Goal: Transaction & Acquisition: Purchase product/service

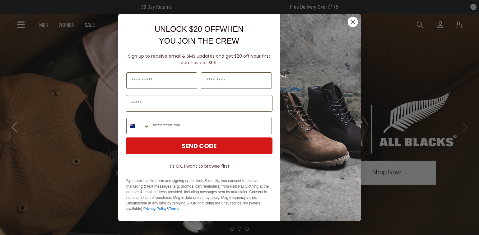
click at [350, 23] on circle "Close dialog" at bounding box center [353, 22] width 10 height 10
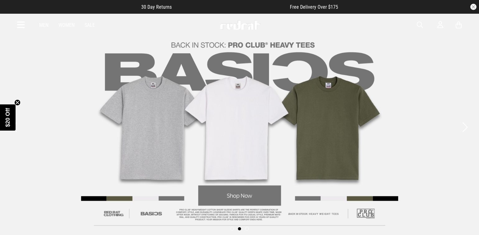
click at [471, 8] on button "button" at bounding box center [473, 7] width 6 height 6
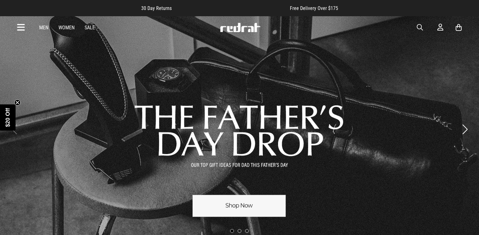
click at [471, 7] on div "30 Day Returns Free Delivery Over $175" at bounding box center [239, 8] width 479 height 16
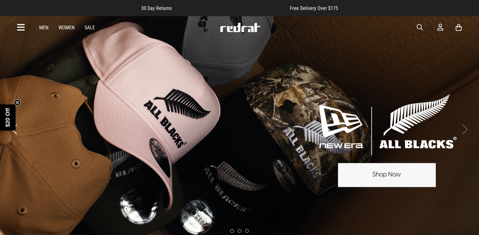
click at [221, 203] on link "3 / 3" at bounding box center [239, 129] width 479 height 227
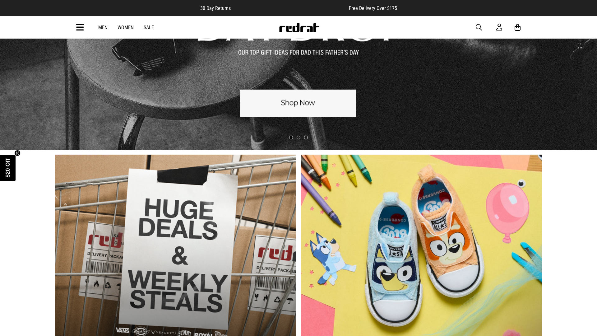
scroll to position [560, 0]
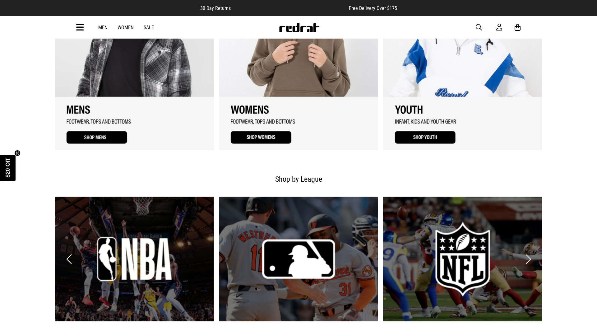
click at [425, 140] on link "3 / 3" at bounding box center [462, 57] width 159 height 187
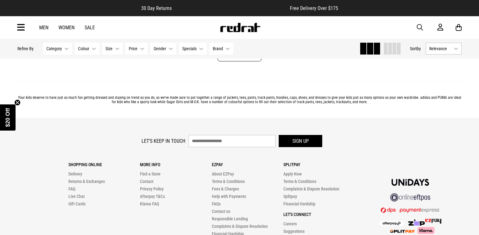
scroll to position [2053, 0]
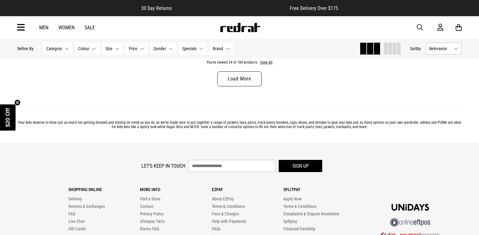
click at [237, 81] on link "Load More" at bounding box center [239, 78] width 44 height 15
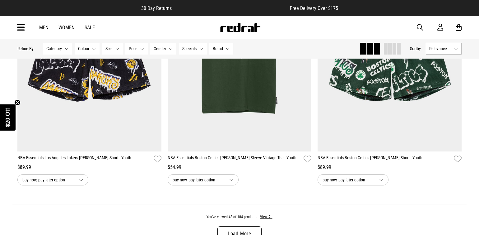
scroll to position [3932, 0]
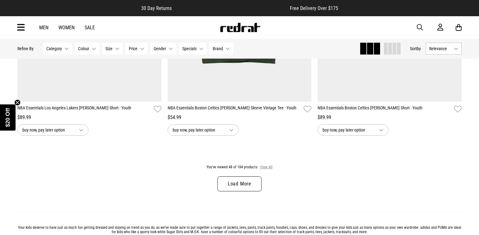
click at [263, 170] on button "View All" at bounding box center [266, 167] width 13 height 6
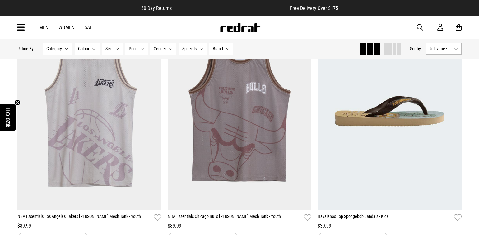
scroll to position [5151, 0]
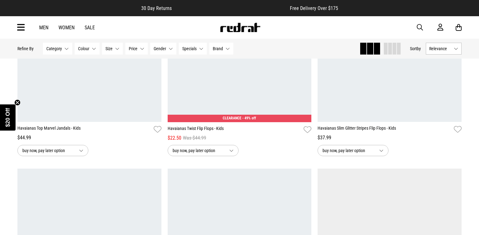
click at [213, 50] on span "Brand" at bounding box center [218, 48] width 10 height 5
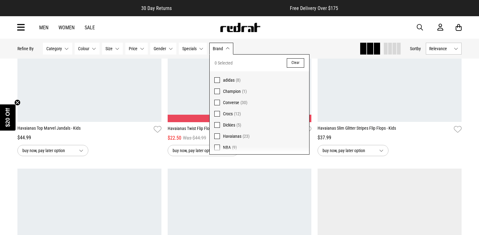
click at [306, 114] on label "Crocs (12)" at bounding box center [260, 113] width 100 height 11
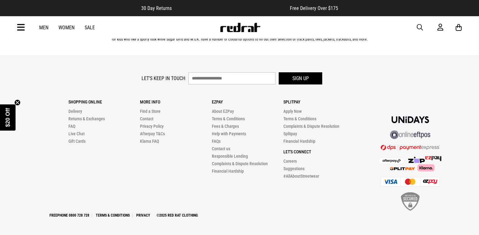
scroll to position [1135, 0]
click at [226, 11] on span "Brand" at bounding box center [223, 8] width 10 height 5
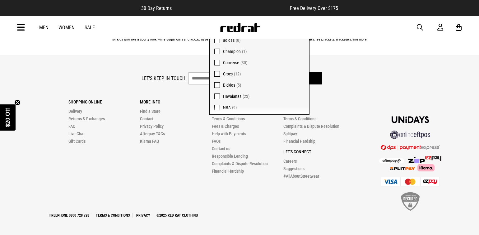
scroll to position [1048, 0]
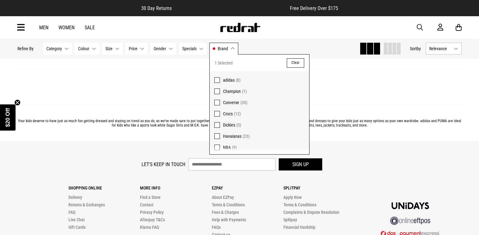
click at [304, 108] on label "Crocs (12)" at bounding box center [260, 113] width 100 height 11
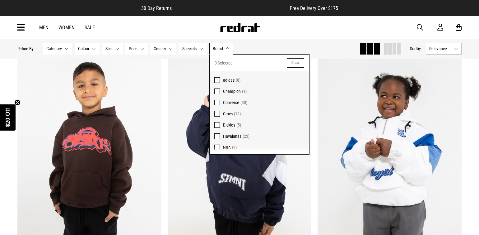
scroll to position [80, 0]
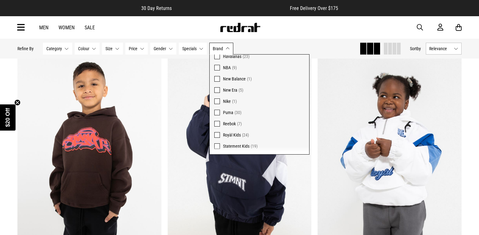
click at [214, 146] on label "Statement Kids (19)" at bounding box center [260, 145] width 100 height 11
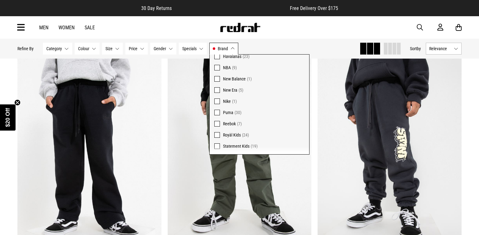
scroll to position [162, 0]
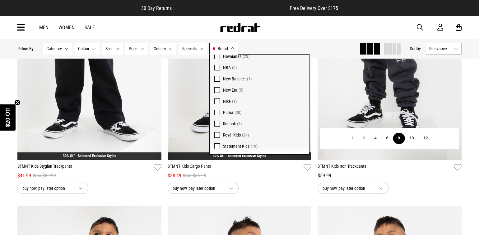
click at [399, 137] on button "8" at bounding box center [399, 138] width 12 height 11
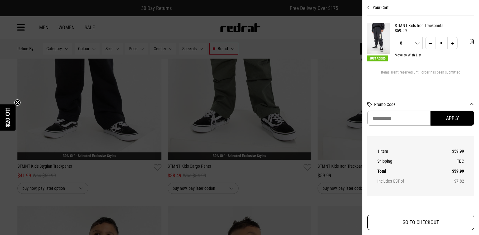
click at [386, 217] on button "GO TO CHECKOUT" at bounding box center [420, 221] width 107 height 15
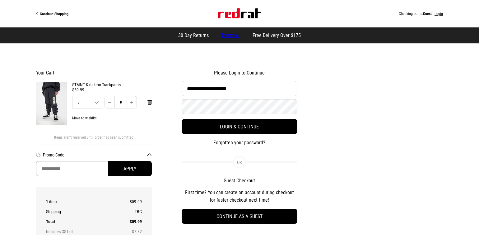
type input "**********"
click at [239, 127] on button "Login & Continue" at bounding box center [240, 126] width 116 height 15
click at [255, 108] on form "**********" at bounding box center [240, 113] width 116 height 65
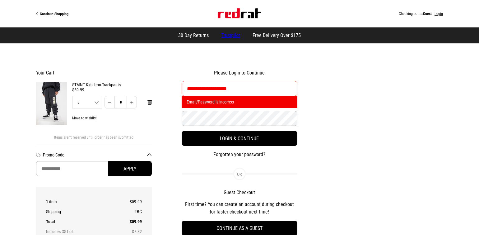
click at [239, 138] on button "Login & Continue" at bounding box center [240, 138] width 116 height 15
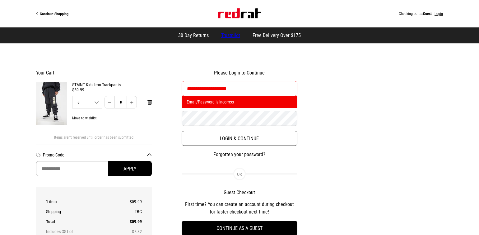
click at [245, 135] on button "Login & Continue" at bounding box center [240, 138] width 116 height 15
click at [234, 135] on button "Login & Continue" at bounding box center [240, 138] width 116 height 15
click at [239, 137] on button "Login & Continue" at bounding box center [240, 138] width 116 height 15
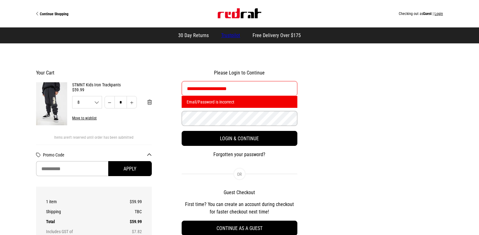
click at [239, 138] on button "Login & Continue" at bounding box center [240, 138] width 116 height 15
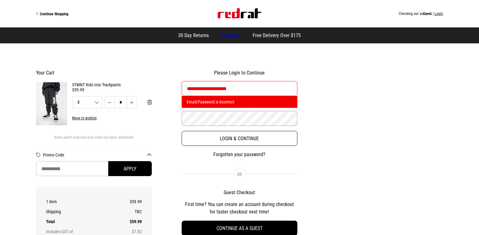
select select "**********"
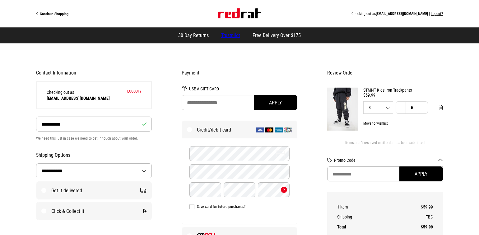
scroll to position [50, 0]
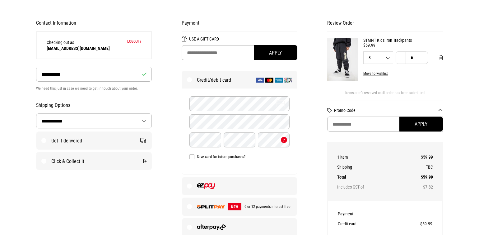
click at [190, 186] on label at bounding box center [239, 185] width 115 height 17
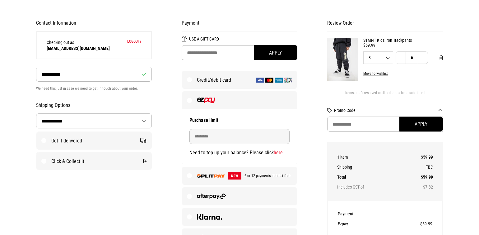
scroll to position [124, 0]
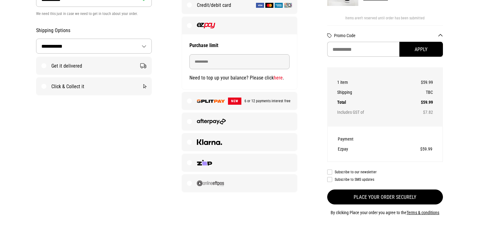
click at [338, 198] on button "Place your order securely" at bounding box center [385, 196] width 116 height 15
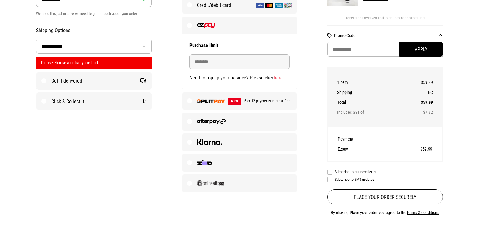
scroll to position [45, 0]
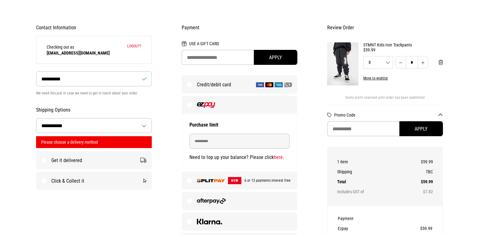
click at [36, 157] on label "Get it delivered" at bounding box center [93, 159] width 115 height 17
select select "**********"
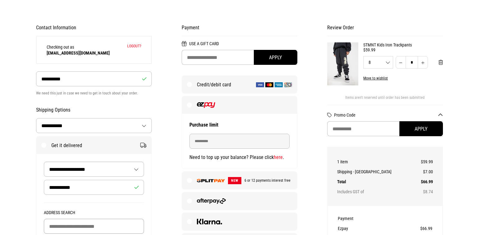
click at [68, 218] on input "Building Name (Optional)" at bounding box center [94, 225] width 100 height 15
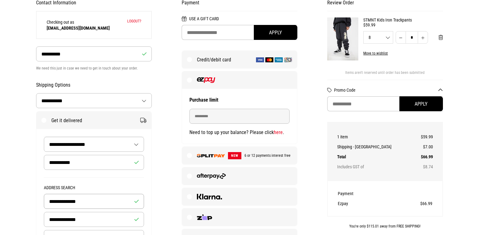
type input "**********"
click at [81, 220] on input "**********" at bounding box center [94, 219] width 100 height 15
type input "*"
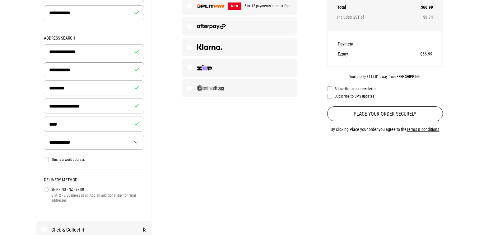
scroll to position [107, 0]
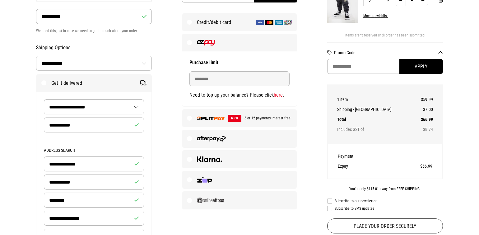
type input "**********"
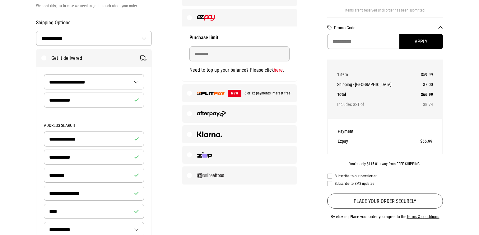
click at [114, 142] on input "**********" at bounding box center [94, 138] width 100 height 15
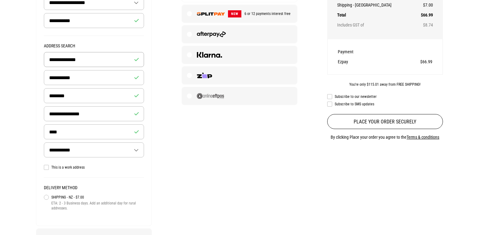
scroll to position [224, 0]
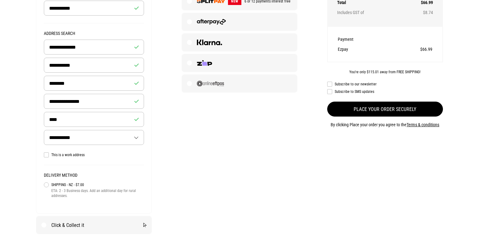
click at [417, 105] on button "Place your order securely" at bounding box center [385, 108] width 116 height 15
